Goal: Information Seeking & Learning: Learn about a topic

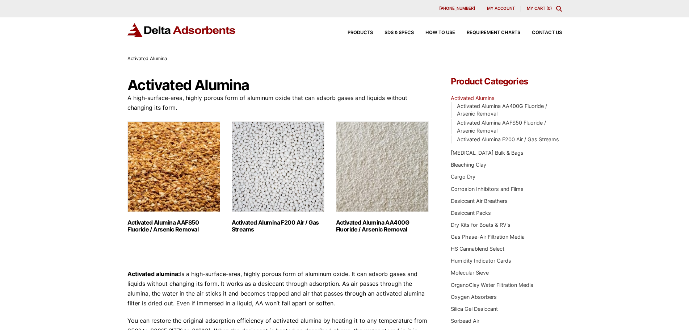
click at [245, 225] on h2 "Activated Alumina F200 Air / Gas Streams (3)" at bounding box center [278, 226] width 93 height 14
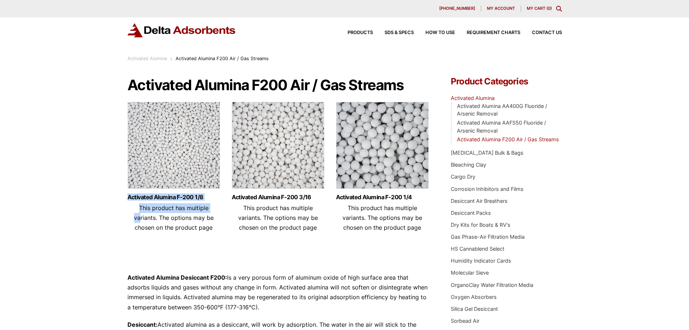
drag, startPoint x: 116, startPoint y: 193, endPoint x: 213, endPoint y: 204, distance: 97.7
click at [213, 204] on div "Our website has detected that you are using an outdated browser that will preve…" at bounding box center [344, 314] width 689 height 628
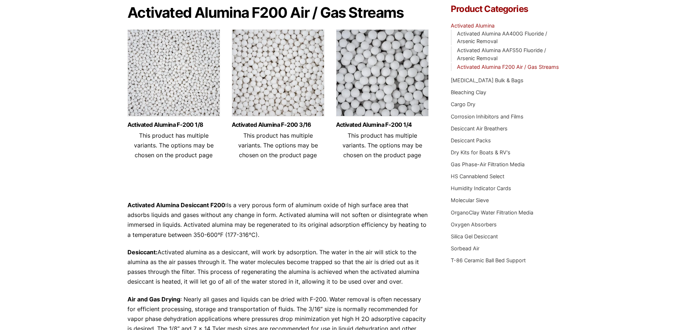
click at [142, 207] on strong "Activated Alumina Desiccant F200:" at bounding box center [178, 204] width 100 height 7
drag, startPoint x: 142, startPoint y: 207, endPoint x: 221, endPoint y: 209, distance: 79.0
click at [221, 209] on strong "Activated Alumina Desiccant F200:" at bounding box center [178, 204] width 100 height 7
copy strong "Activated Alumina Desiccant F200"
drag, startPoint x: 108, startPoint y: 188, endPoint x: 112, endPoint y: 189, distance: 4.1
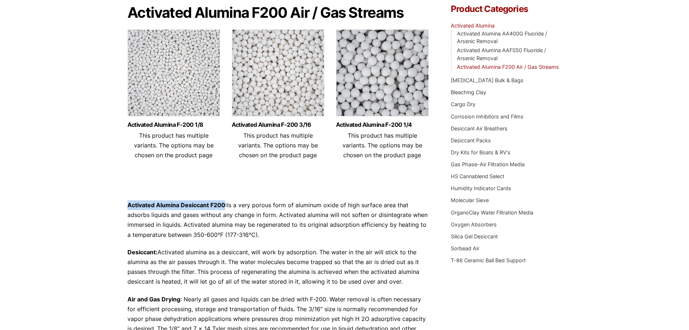
click at [108, 188] on div "Our website has detected that you are using an outdated browser that will preve…" at bounding box center [344, 242] width 689 height 628
click at [121, 199] on div "Our website has detected that you are using an outdated browser that will preve…" at bounding box center [344, 242] width 689 height 628
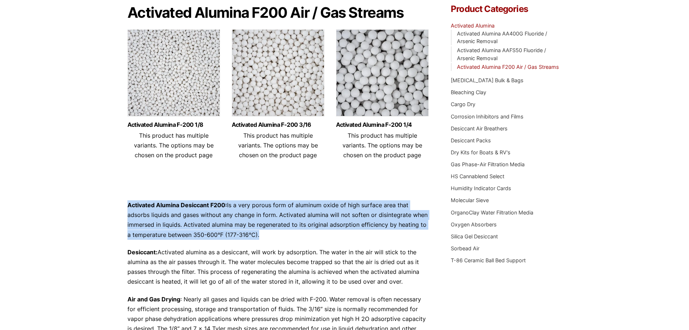
click at [121, 199] on div "Our website has detected that you are using an outdated browser that will preve…" at bounding box center [344, 242] width 689 height 628
click at [121, 200] on div "Our website has detected that you are using an outdated browser that will preve…" at bounding box center [344, 242] width 689 height 628
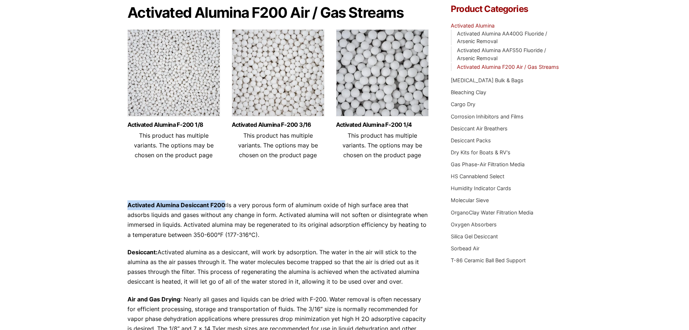
drag, startPoint x: 121, startPoint y: 200, endPoint x: 220, endPoint y: 206, distance: 99.1
click at [220, 206] on div "Our website has detected that you are using an outdated browser that will preve…" at bounding box center [344, 242] width 689 height 628
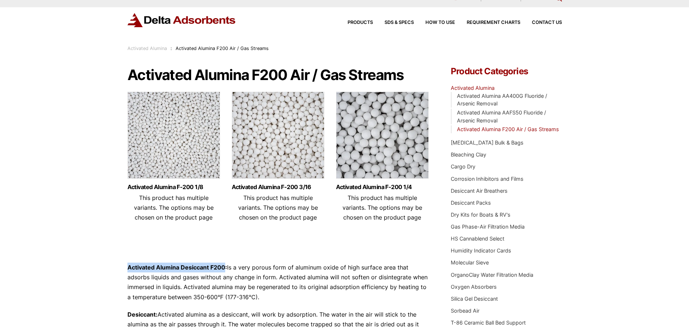
scroll to position [0, 0]
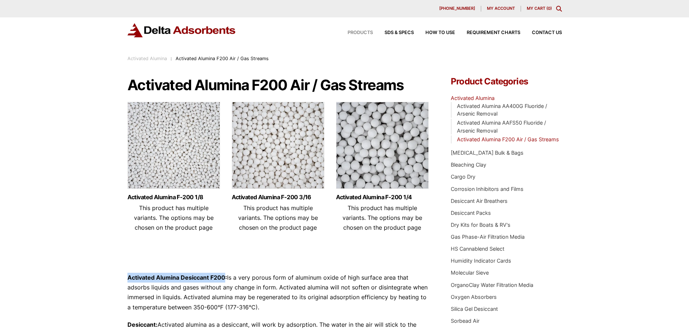
click at [353, 32] on span "Products" at bounding box center [360, 32] width 25 height 5
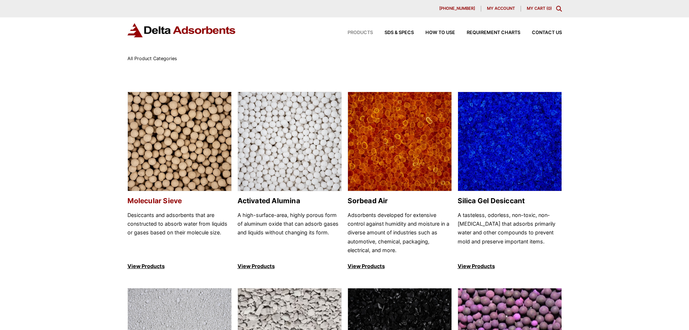
click at [146, 194] on link "Molecular Sieve Desiccants and adsorbents that are constructed to absorb water …" at bounding box center [180, 181] width 104 height 179
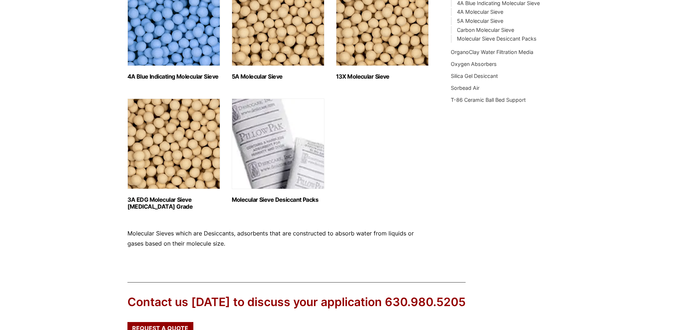
scroll to position [290, 0]
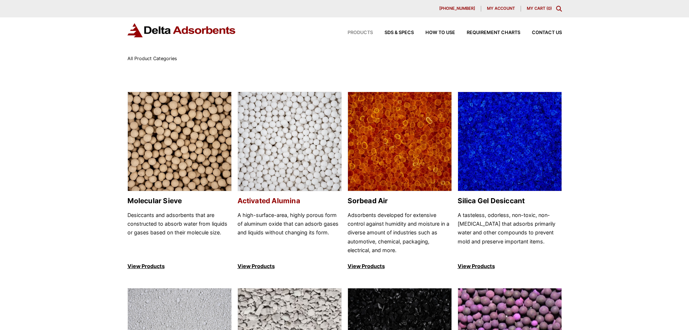
click at [301, 202] on h2 "Activated Alumina" at bounding box center [290, 201] width 104 height 8
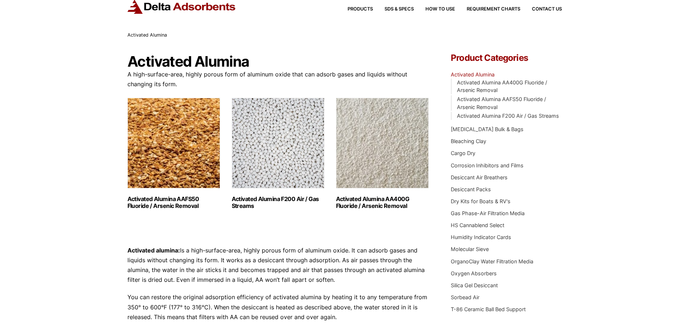
scroll to position [36, 0]
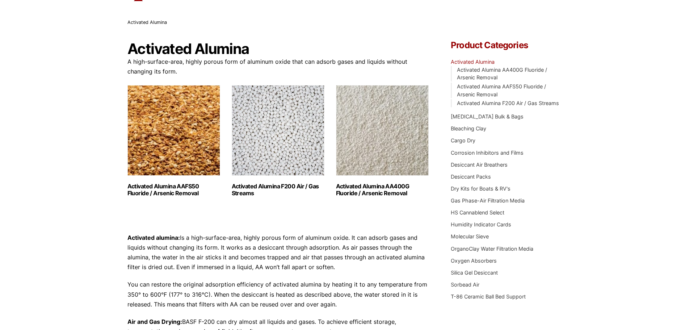
click at [295, 187] on h2 "Activated Alumina F200 Air / Gas Streams (3)" at bounding box center [278, 190] width 93 height 14
click at [155, 191] on h2 "Activated Alumina AAFS50 Fluoride / Arsenic Removal (2)" at bounding box center [174, 190] width 93 height 14
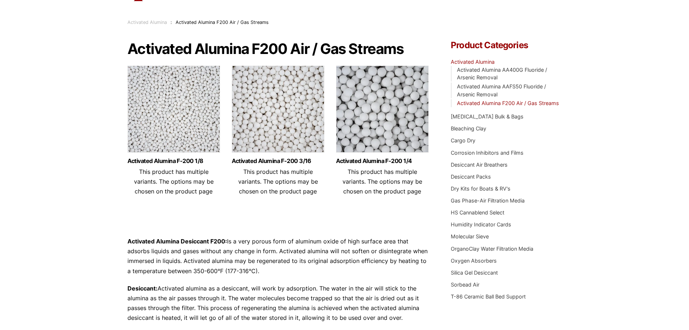
scroll to position [72, 0]
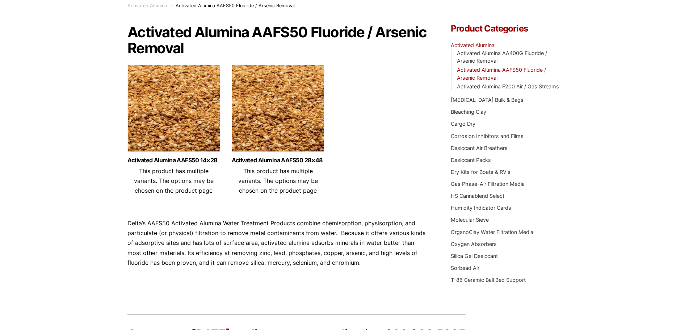
scroll to position [36, 0]
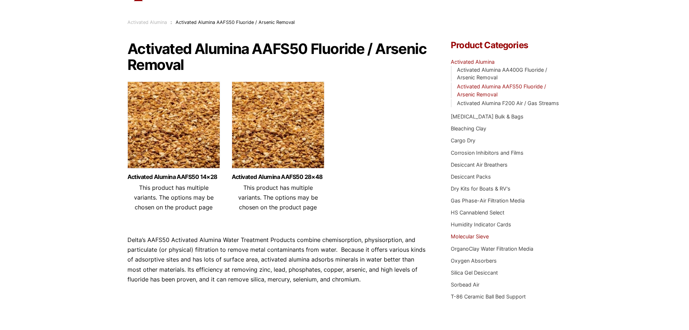
click at [484, 235] on link "Molecular Sieve" at bounding box center [470, 236] width 38 height 6
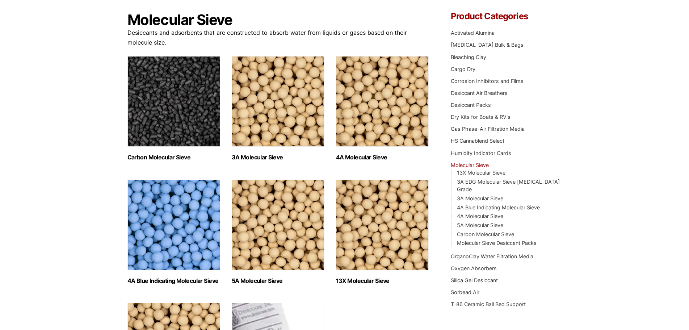
scroll to position [72, 0]
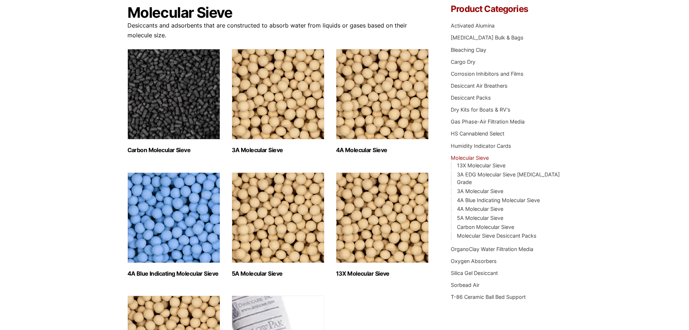
click at [175, 137] on img "Visit product category Carbon Molecular Sieve" at bounding box center [174, 94] width 93 height 91
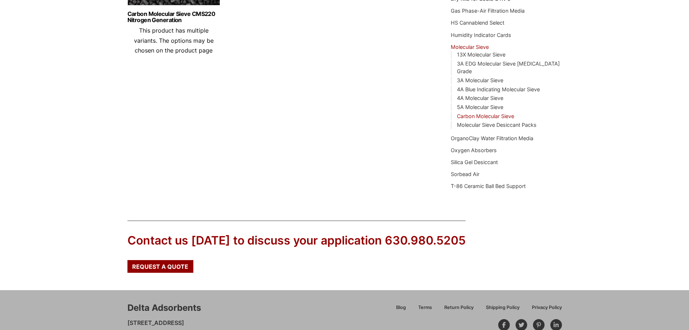
scroll to position [215, 0]
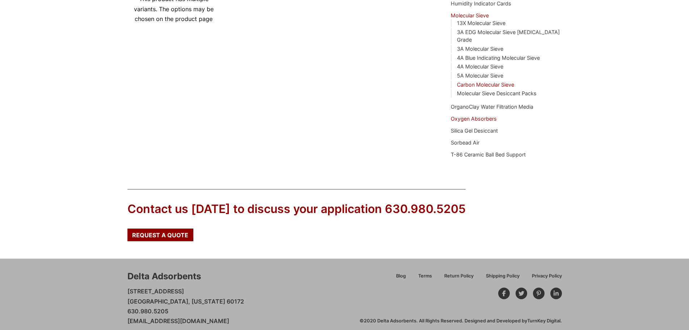
click at [458, 116] on link "Oxygen Absorbers" at bounding box center [474, 119] width 46 height 6
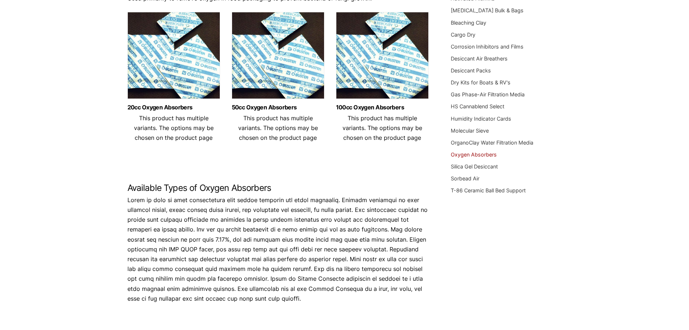
scroll to position [109, 0]
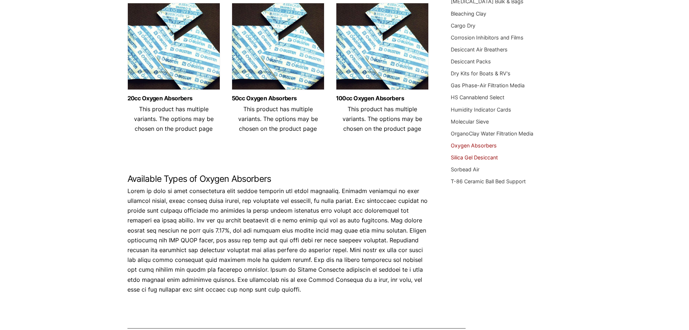
click at [477, 157] on link "Silica Gel Desiccant" at bounding box center [474, 157] width 47 height 6
